Goal: Check status: Check status

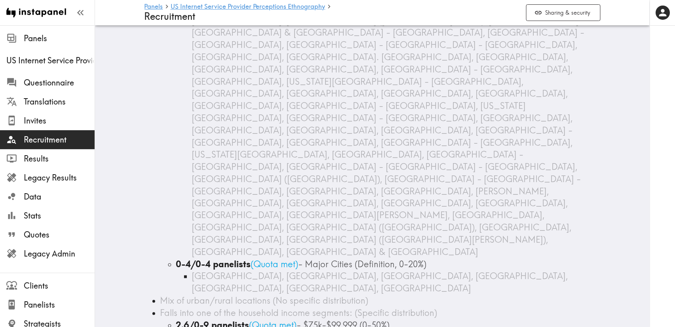
scroll to position [809, 0]
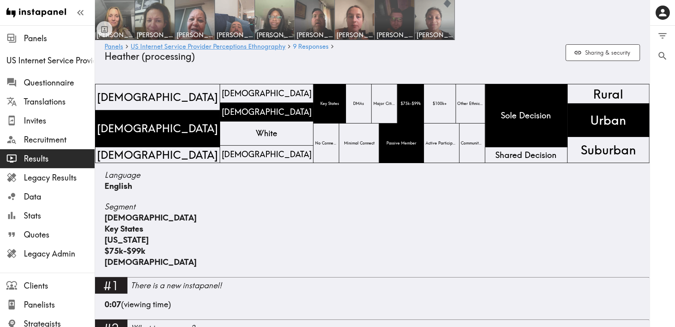
click at [338, 225] on div "Key States" at bounding box center [373, 228] width 536 height 11
click at [73, 255] on span "Legacy Admin" at bounding box center [59, 253] width 71 height 11
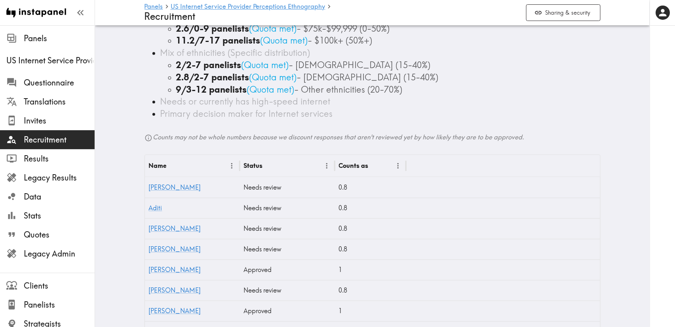
scroll to position [713, 0]
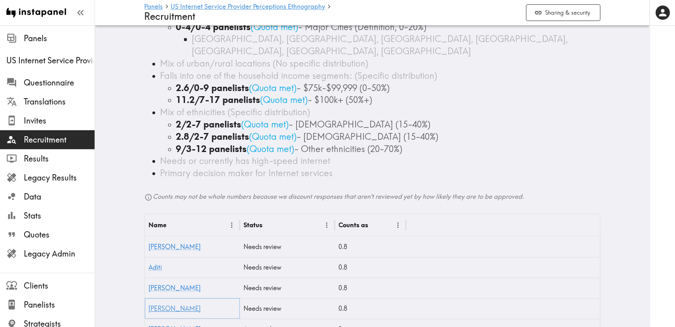
click at [149, 304] on link "[PERSON_NAME]" at bounding box center [175, 308] width 52 height 8
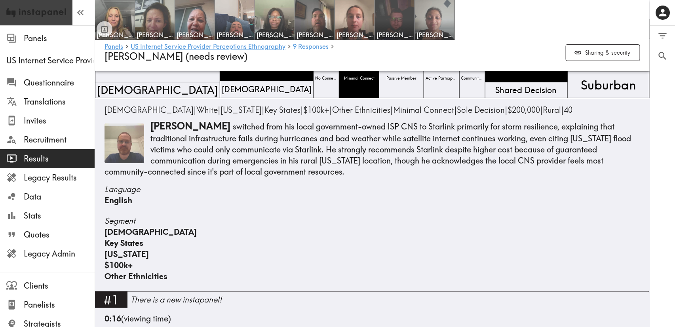
scroll to position [59, 0]
